Goal: Navigation & Orientation: Go to known website

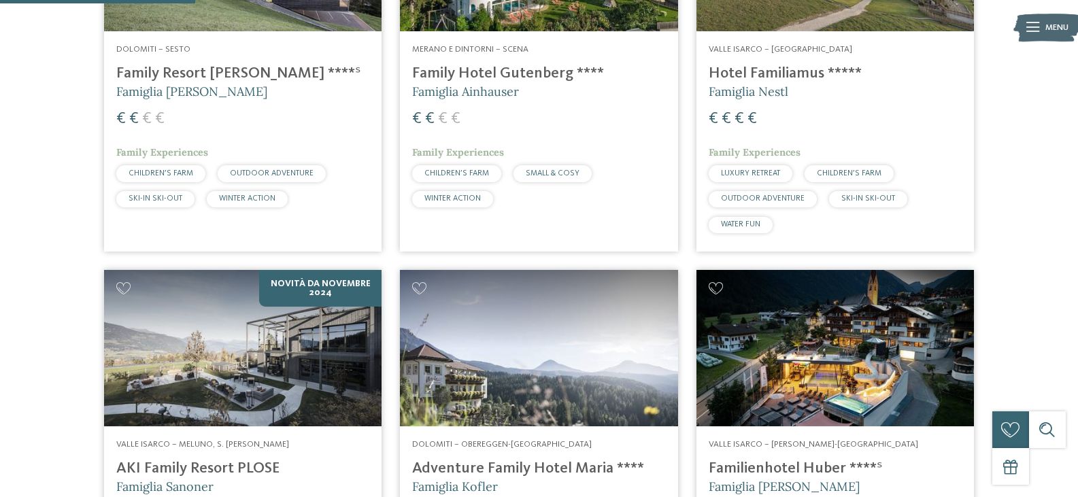
scroll to position [476, 0]
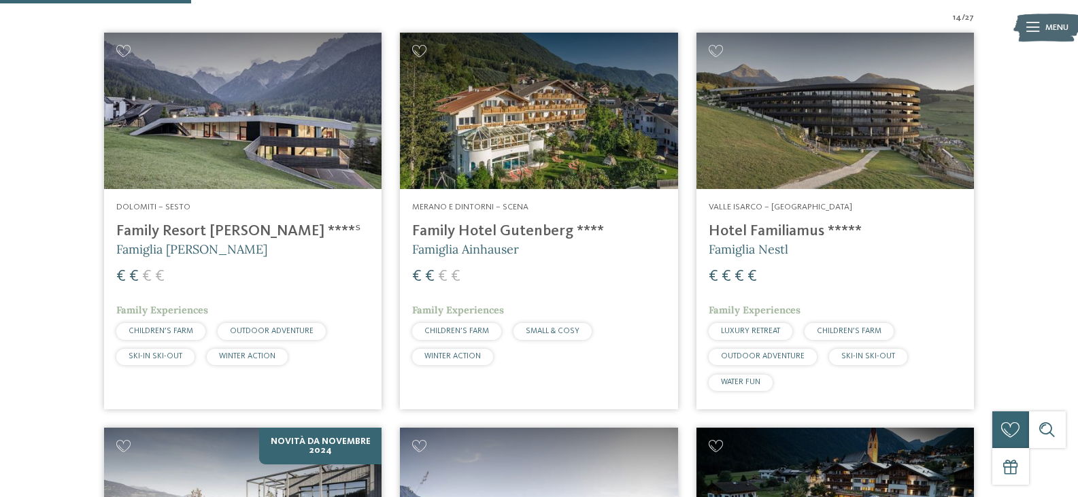
click at [165, 229] on h4 "Family Resort [PERSON_NAME] ****ˢ" at bounding box center [242, 231] width 253 height 18
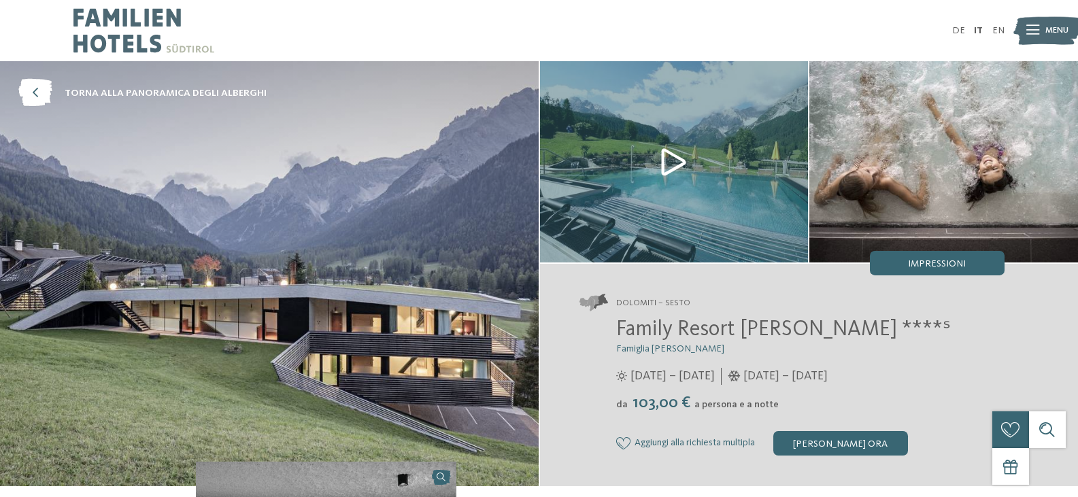
click at [679, 159] on img at bounding box center [674, 161] width 269 height 201
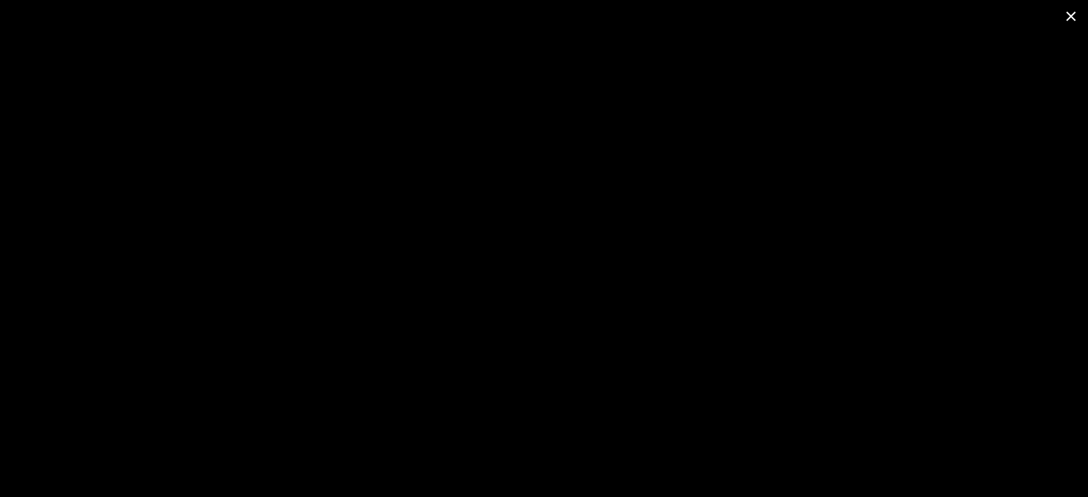
drag, startPoint x: 1078, startPoint y: 18, endPoint x: 1063, endPoint y: 3, distance: 20.7
click at [1076, 16] on span at bounding box center [1071, 16] width 34 height 32
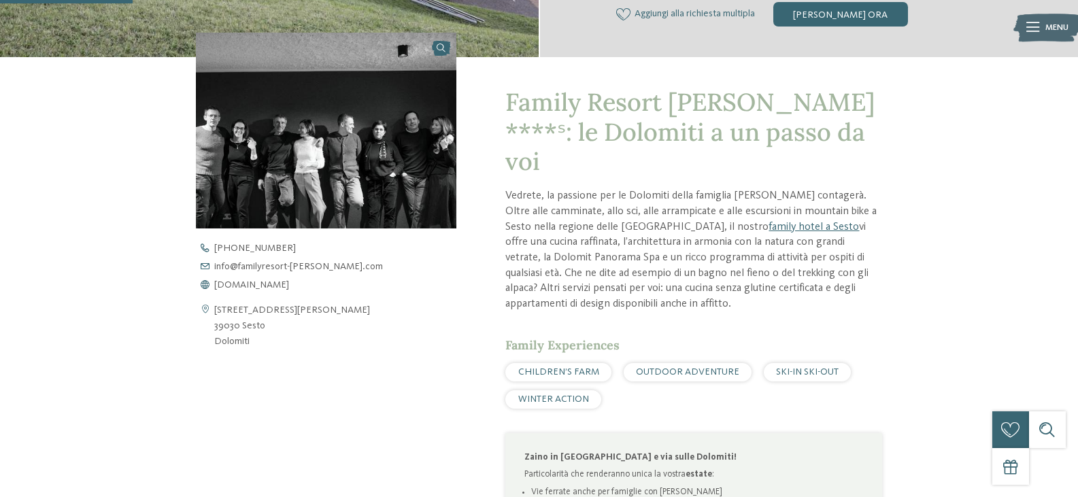
scroll to position [476, 0]
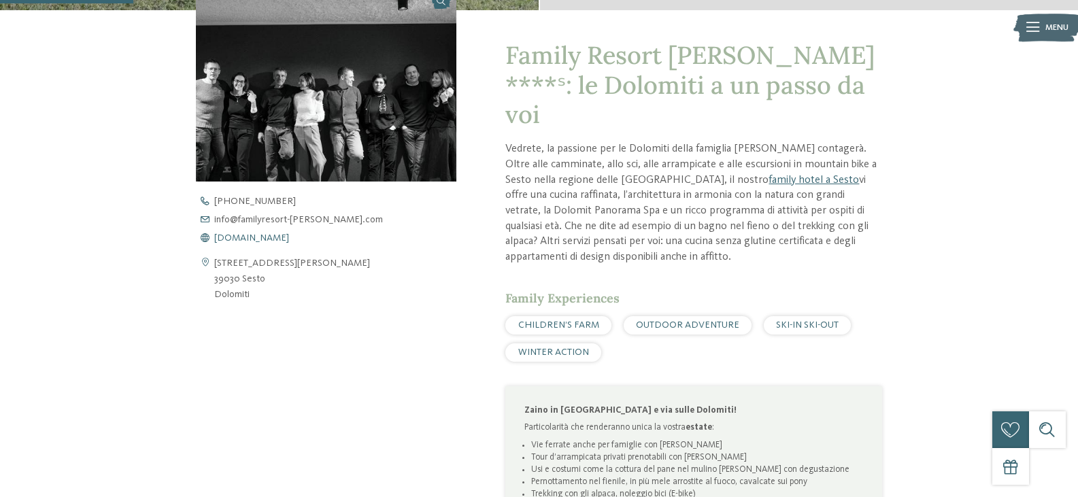
click at [286, 239] on span "[DOMAIN_NAME]" at bounding box center [251, 238] width 75 height 10
